Goal: Task Accomplishment & Management: Manage account settings

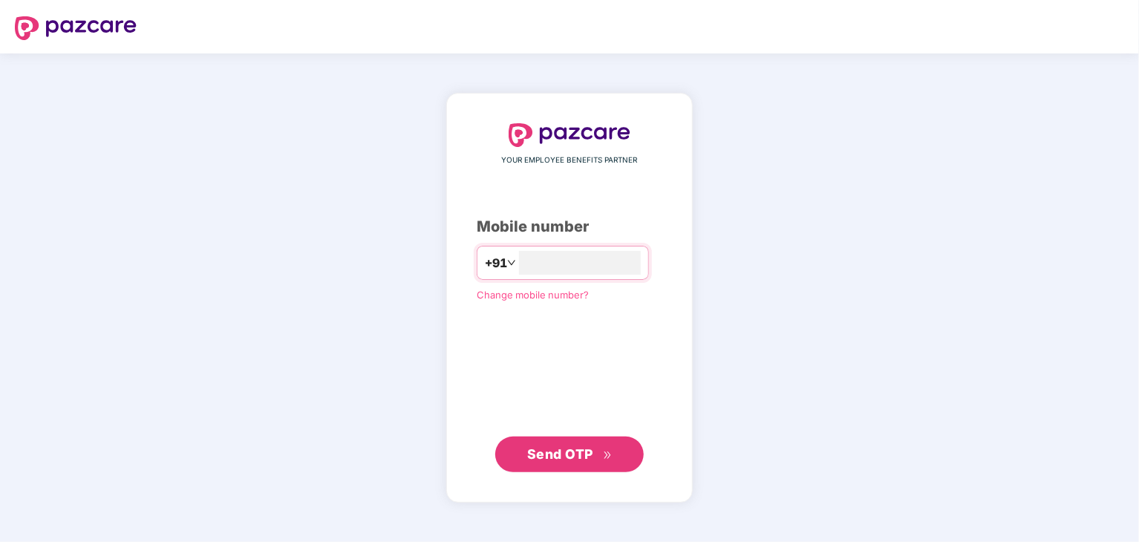
type input "**********"
click at [585, 457] on span "Send OTP" at bounding box center [560, 453] width 66 height 16
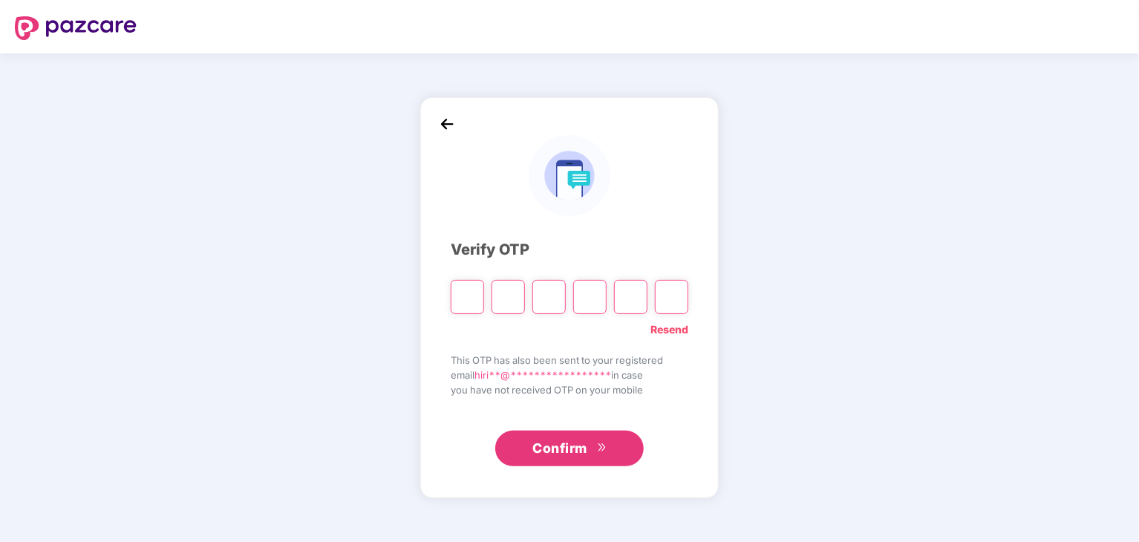
type input "*"
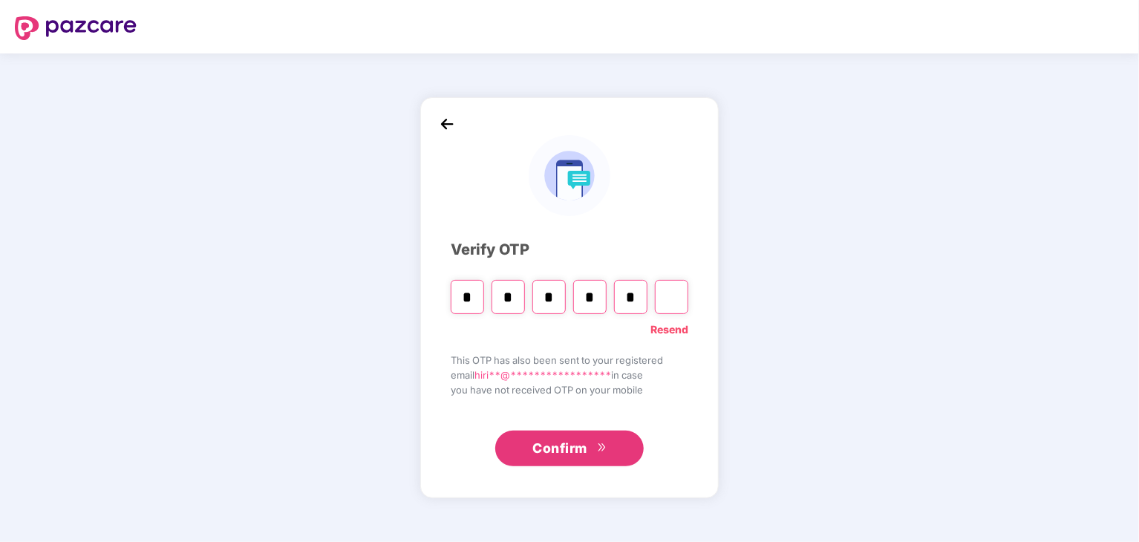
type input "*"
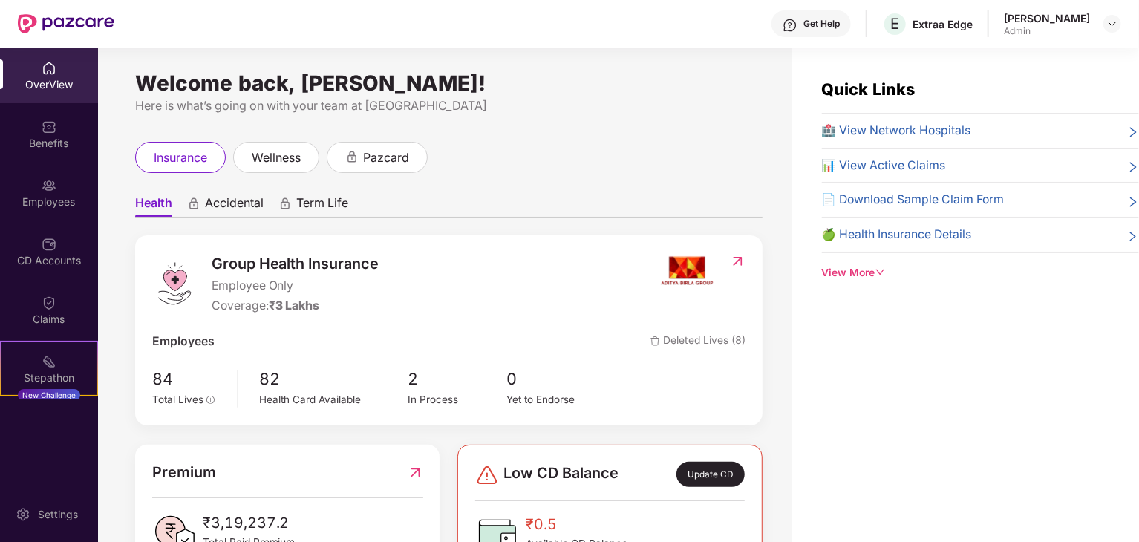
click at [687, 338] on span "Deleted Lives (8)" at bounding box center [697, 342] width 95 height 19
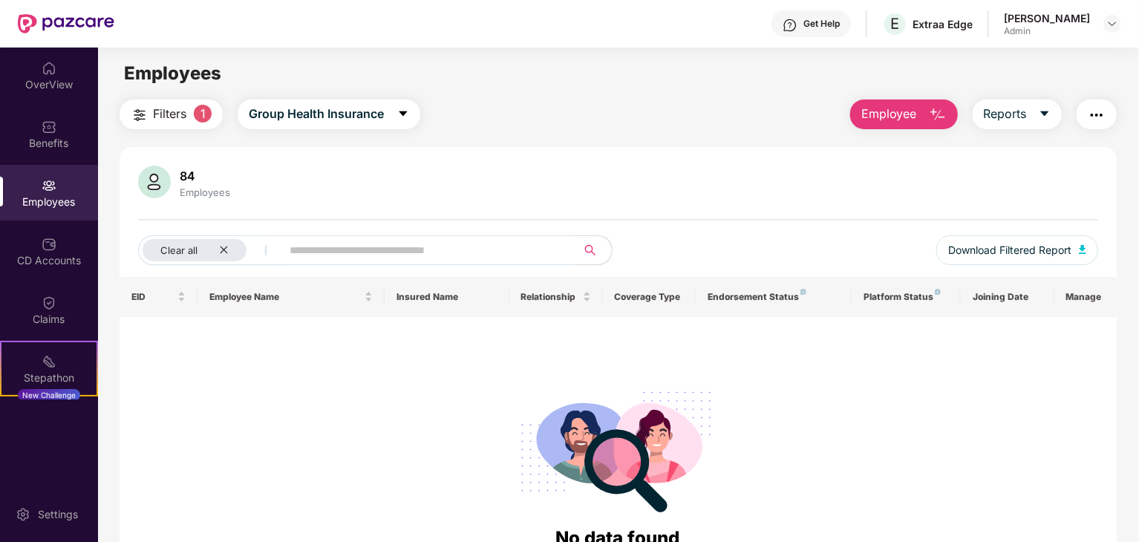
click at [918, 111] on button "Employee" at bounding box center [904, 114] width 108 height 30
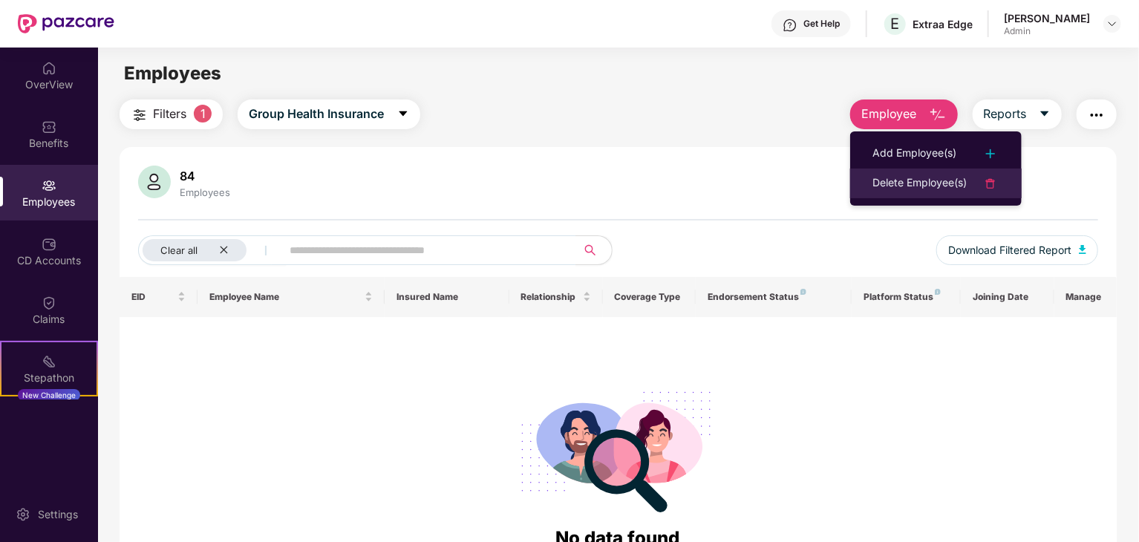
click at [935, 182] on div "Delete Employee(s)" at bounding box center [919, 183] width 94 height 18
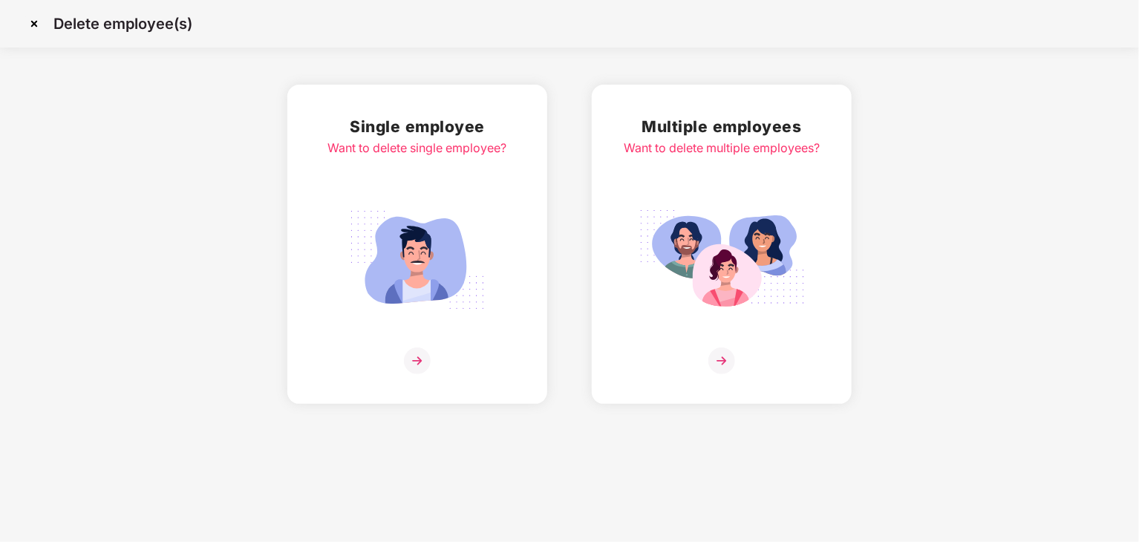
click at [753, 255] on img at bounding box center [721, 260] width 166 height 116
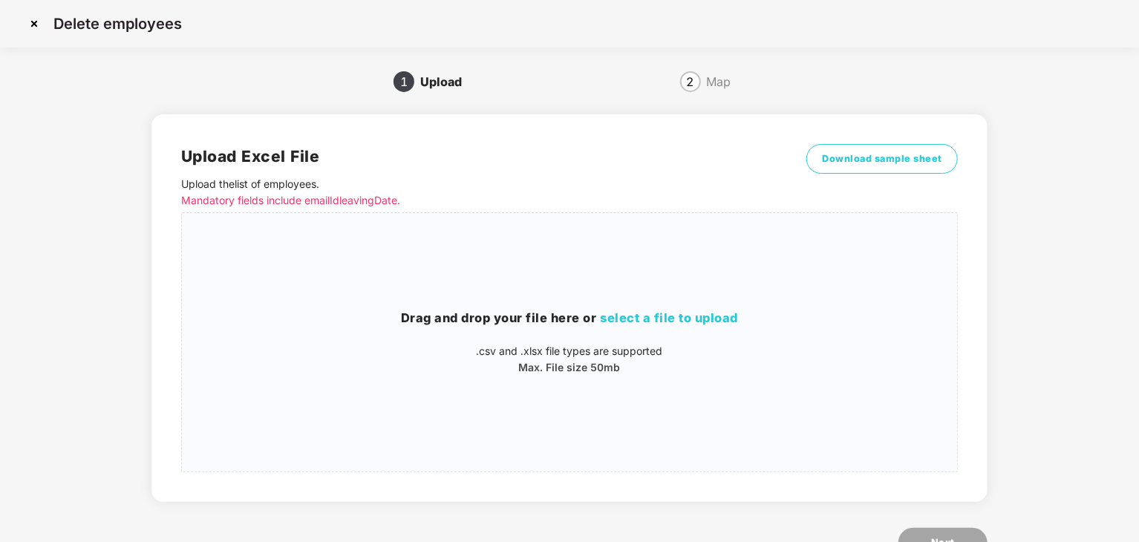
click at [33, 19] on img at bounding box center [34, 24] width 24 height 24
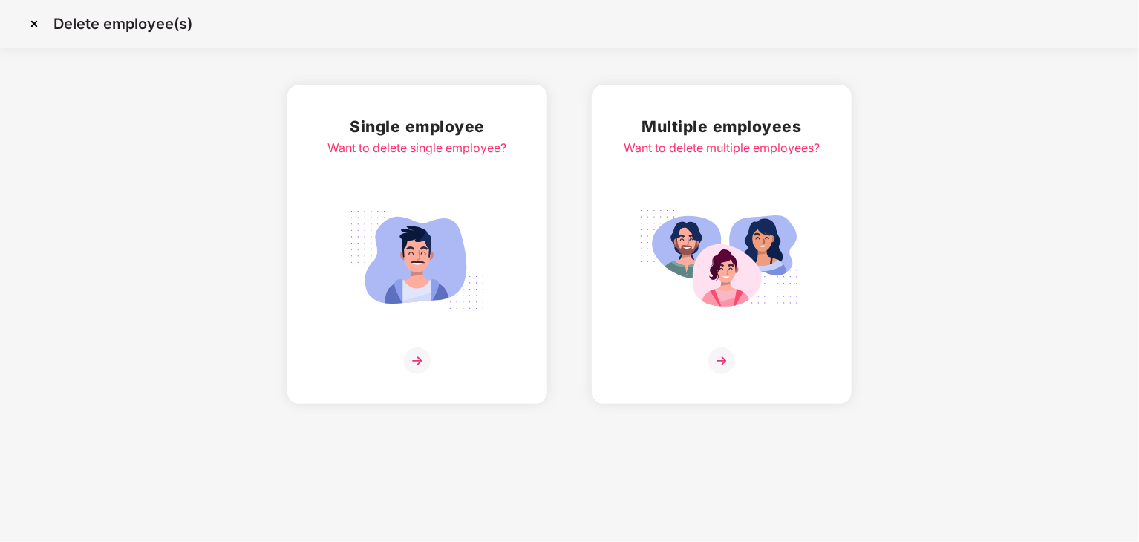
click at [383, 235] on img at bounding box center [417, 260] width 166 height 116
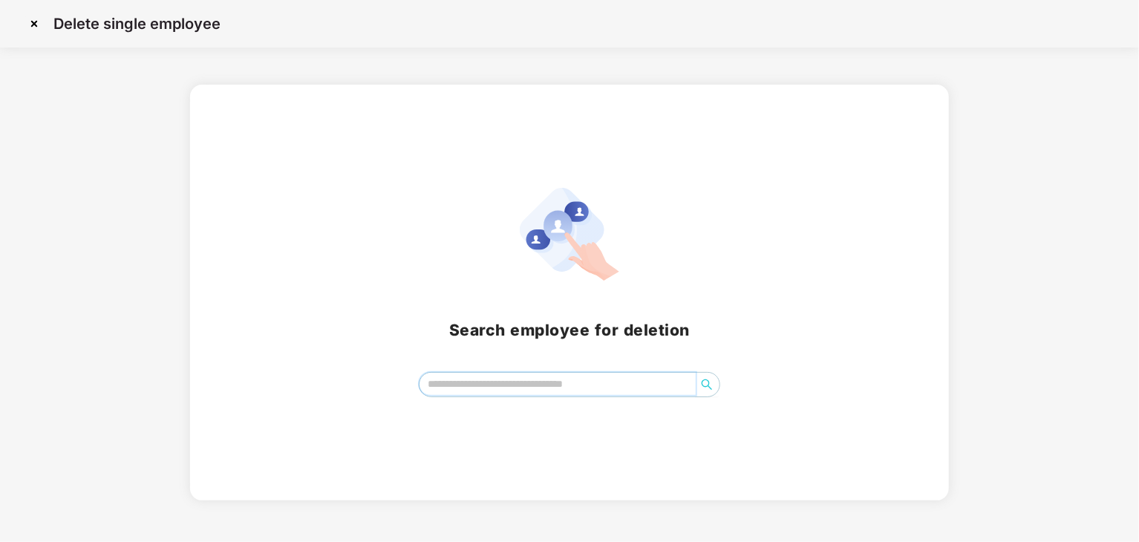
click at [494, 387] on input "search" at bounding box center [557, 384] width 276 height 22
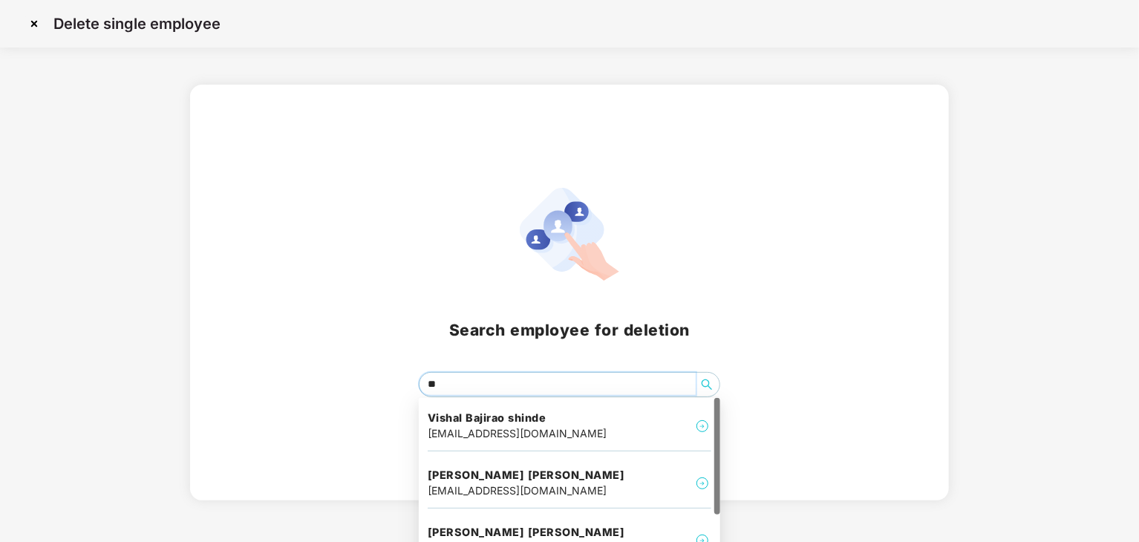
type input "*"
type input "****"
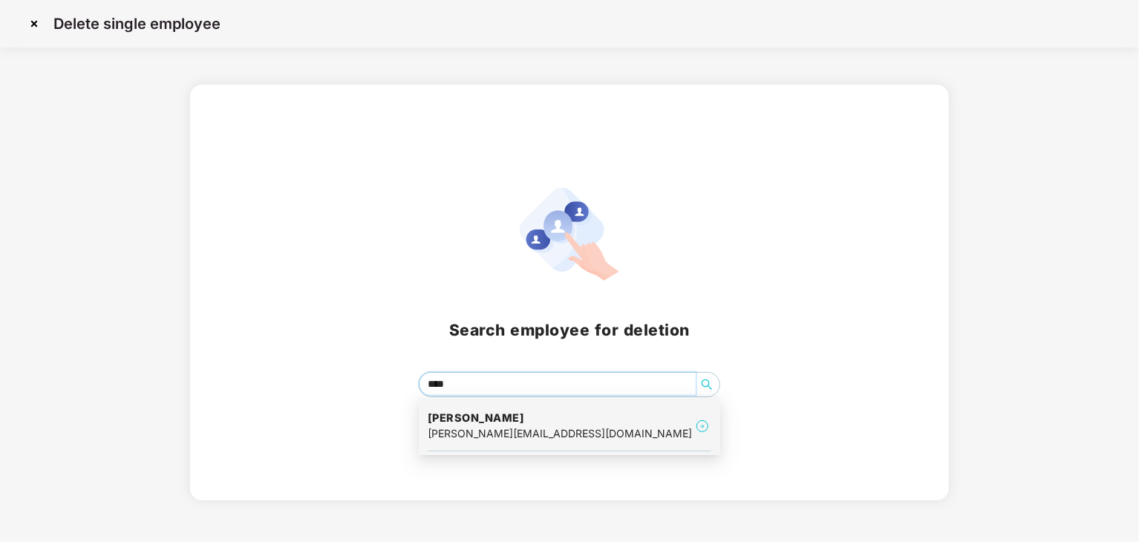
click at [508, 420] on h4 "Dhanshri patil" at bounding box center [560, 418] width 264 height 15
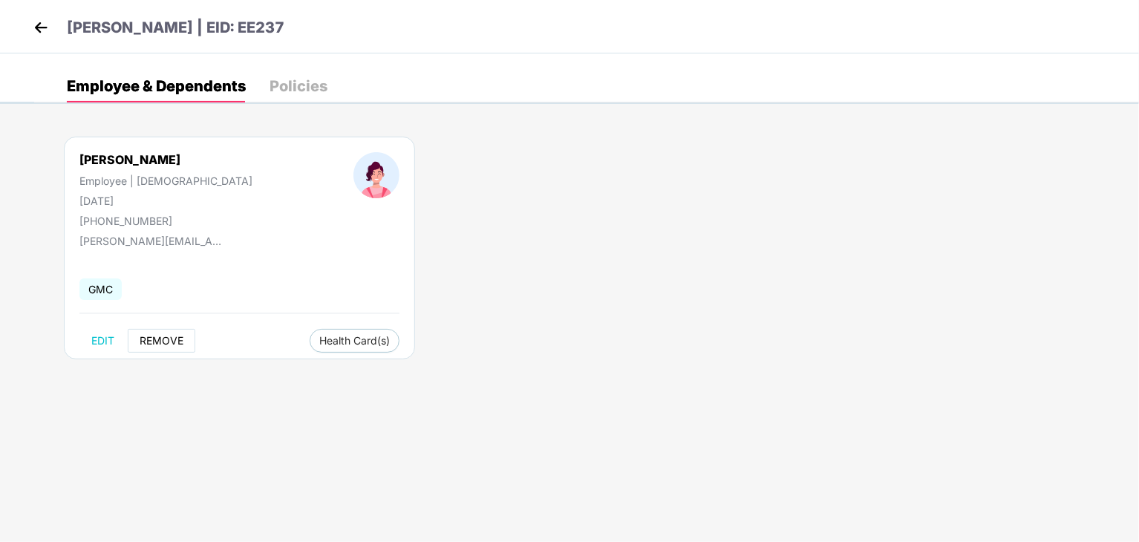
click at [159, 338] on span "REMOVE" at bounding box center [162, 341] width 44 height 12
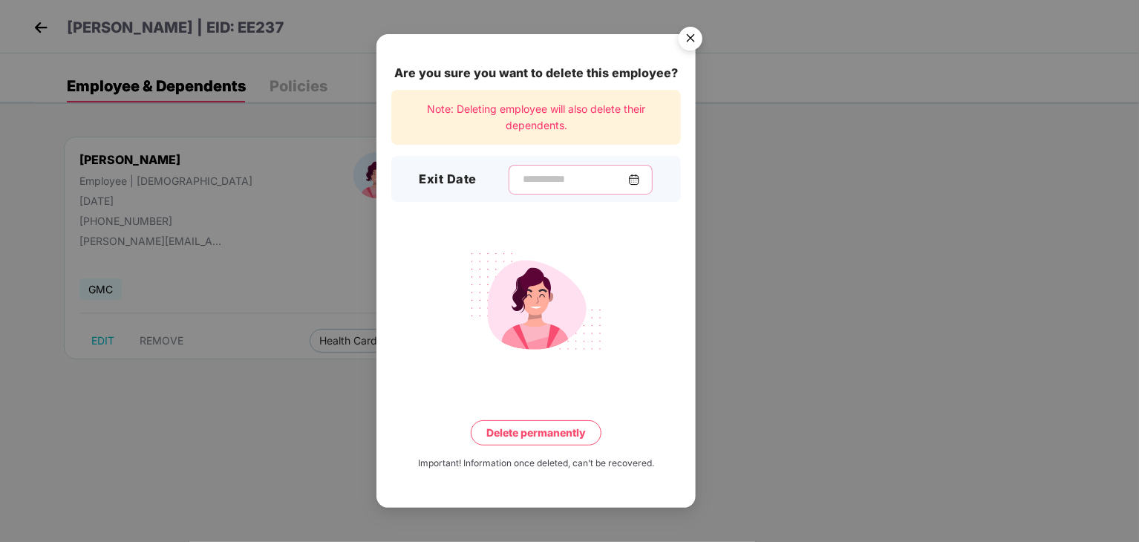
click at [537, 185] on input at bounding box center [574, 179] width 107 height 16
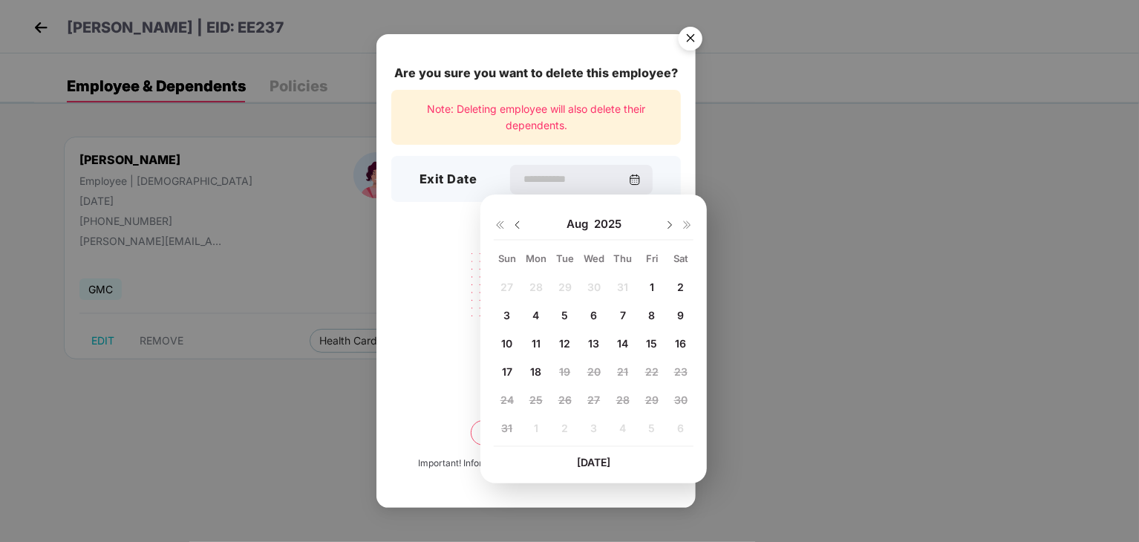
click at [622, 341] on span "14" at bounding box center [622, 343] width 11 height 13
type input "**********"
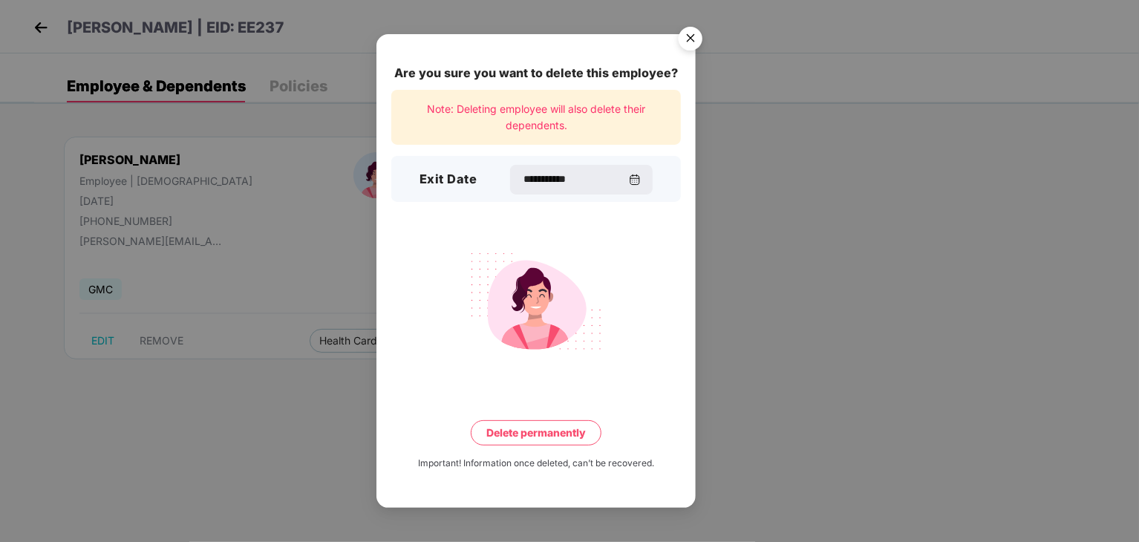
click at [546, 432] on button "Delete permanently" at bounding box center [536, 432] width 131 height 25
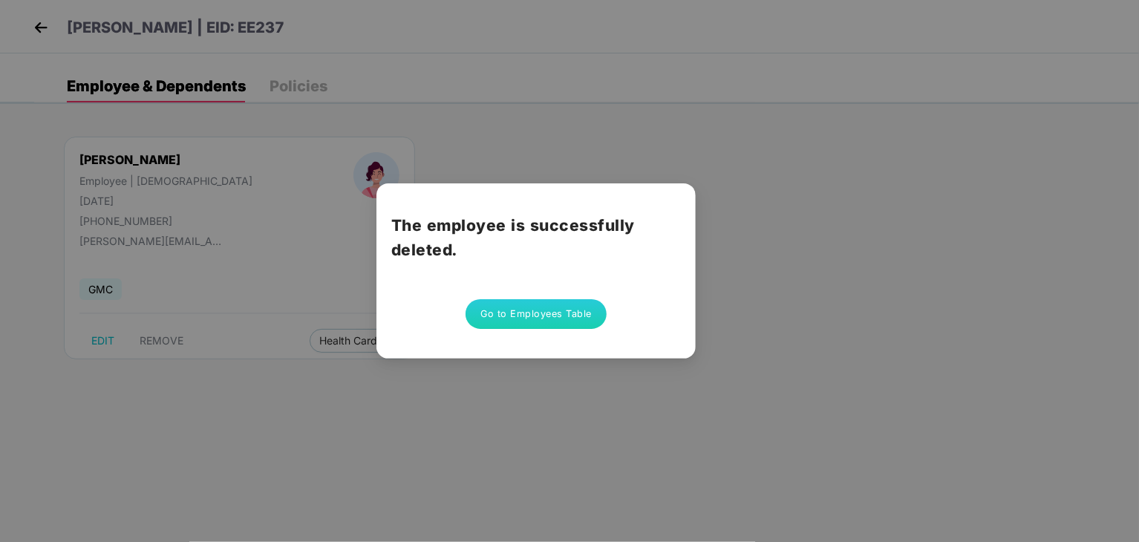
click at [549, 312] on button "Go to Employees Table" at bounding box center [535, 314] width 141 height 30
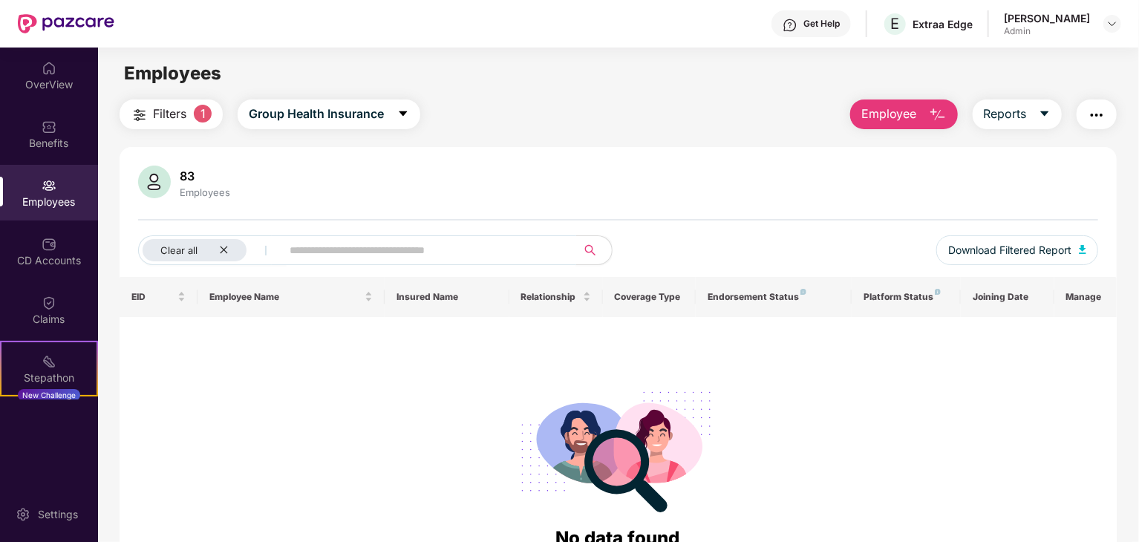
click at [359, 250] on input "text" at bounding box center [423, 250] width 266 height 22
type input "*"
